Goal: Transaction & Acquisition: Purchase product/service

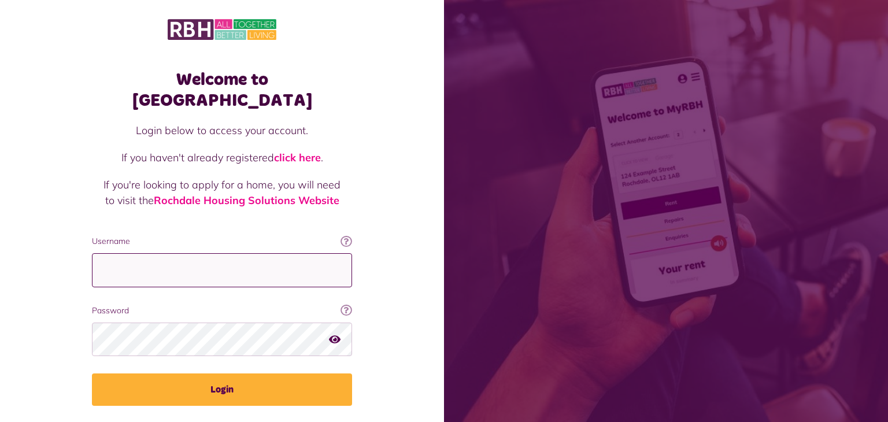
click at [105, 253] on input "Username" at bounding box center [222, 270] width 260 height 34
type input "**********"
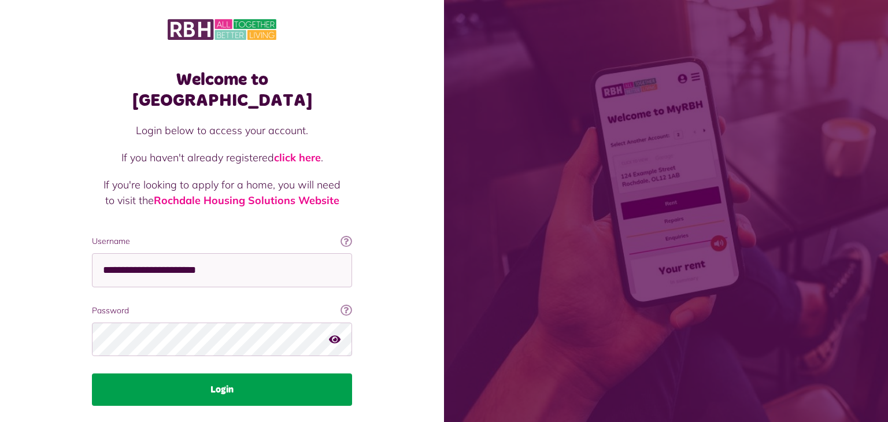
click at [242, 373] on button "Login" at bounding box center [222, 389] width 260 height 32
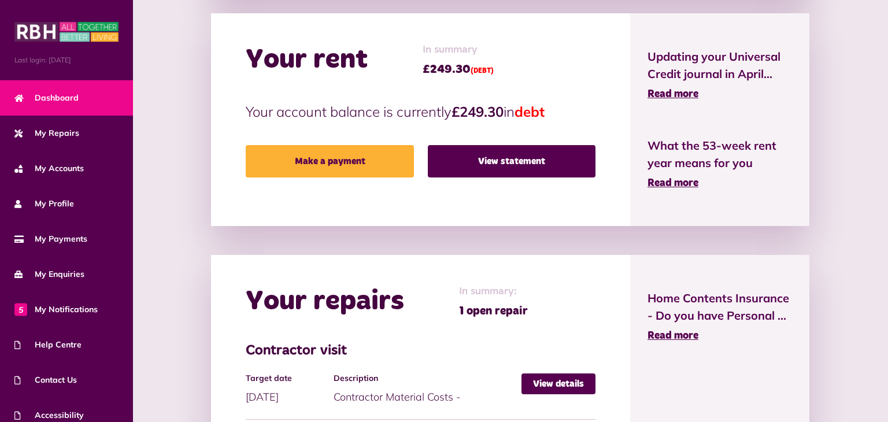
scroll to position [273, 0]
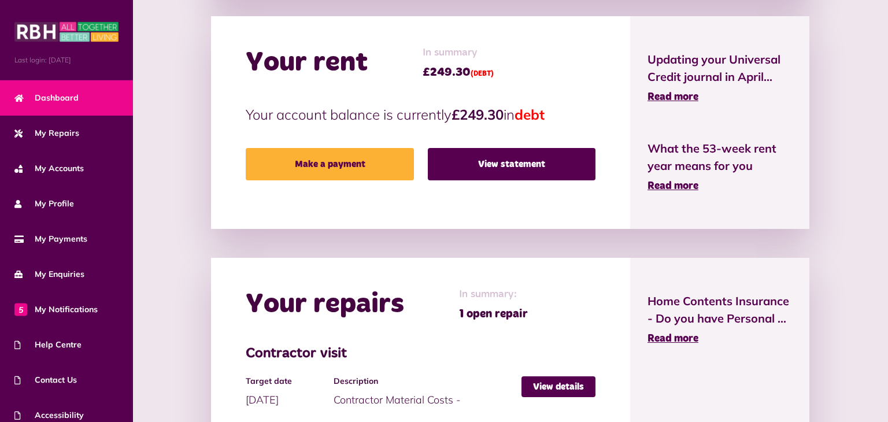
click at [509, 164] on link "View statement" at bounding box center [512, 164] width 168 height 32
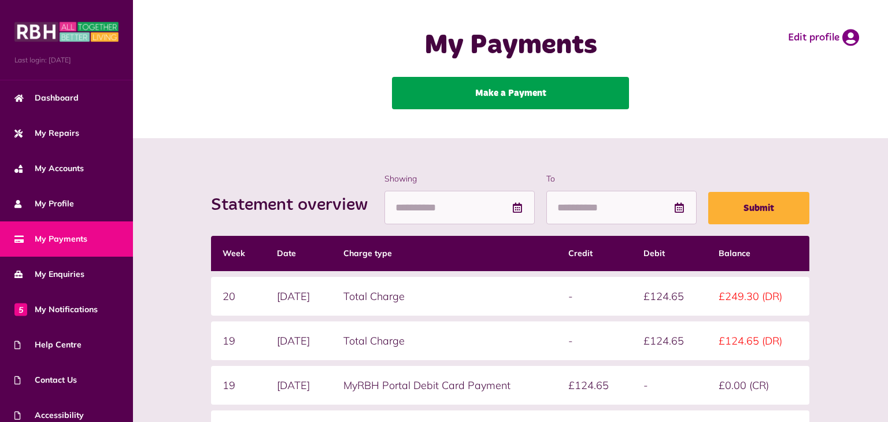
click at [525, 95] on link "Make a Payment" at bounding box center [510, 93] width 237 height 32
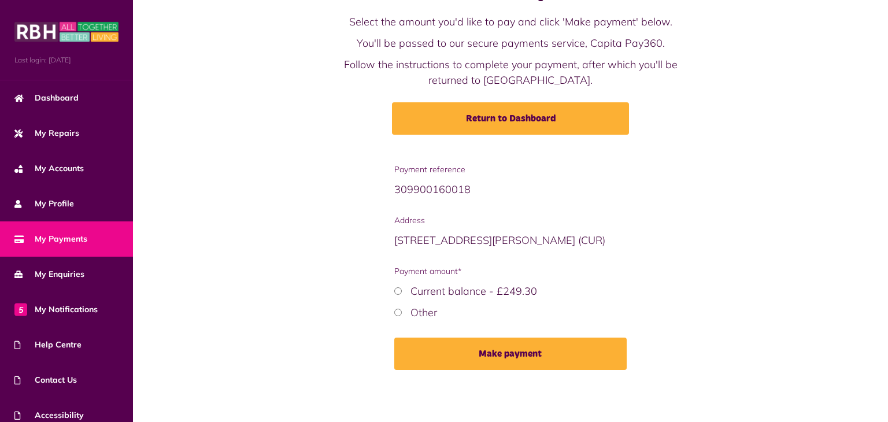
scroll to position [57, 0]
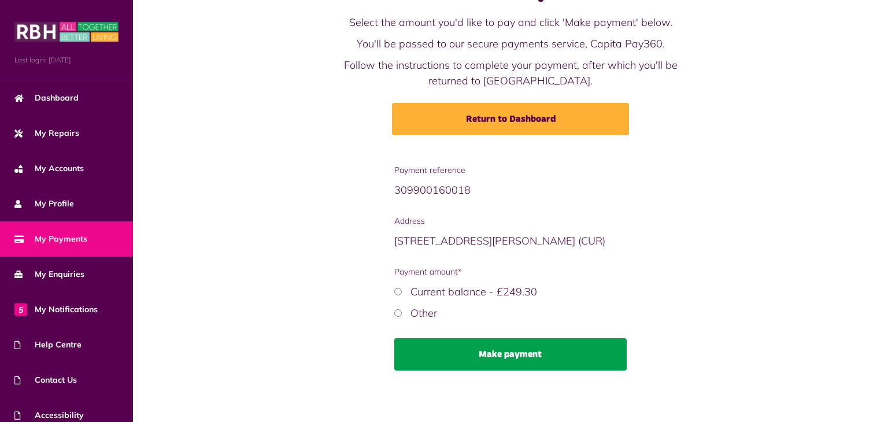
click at [571, 365] on button "Make payment" at bounding box center [510, 354] width 232 height 32
